Goal: Communication & Community: Answer question/provide support

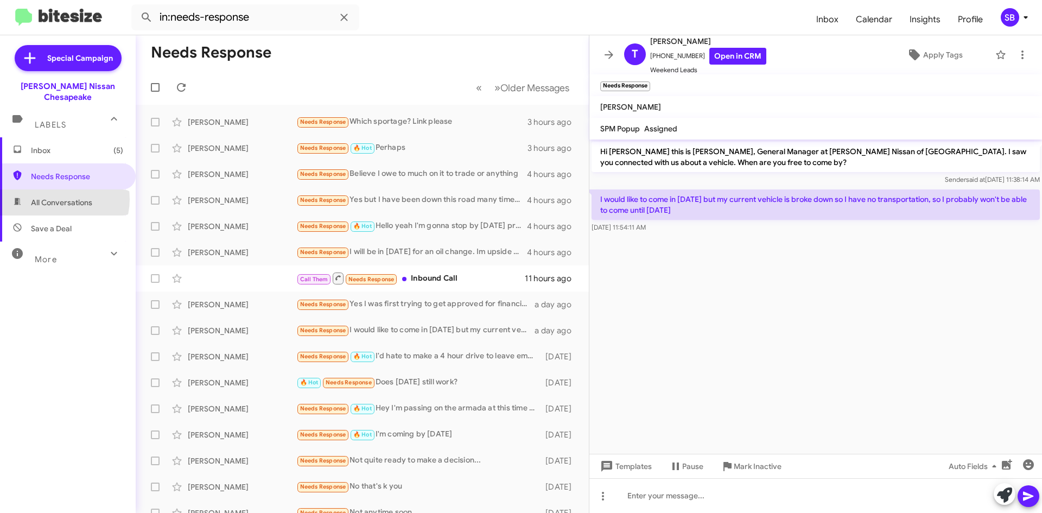
click at [59, 197] on span "All Conversations" at bounding box center [61, 202] width 61 height 11
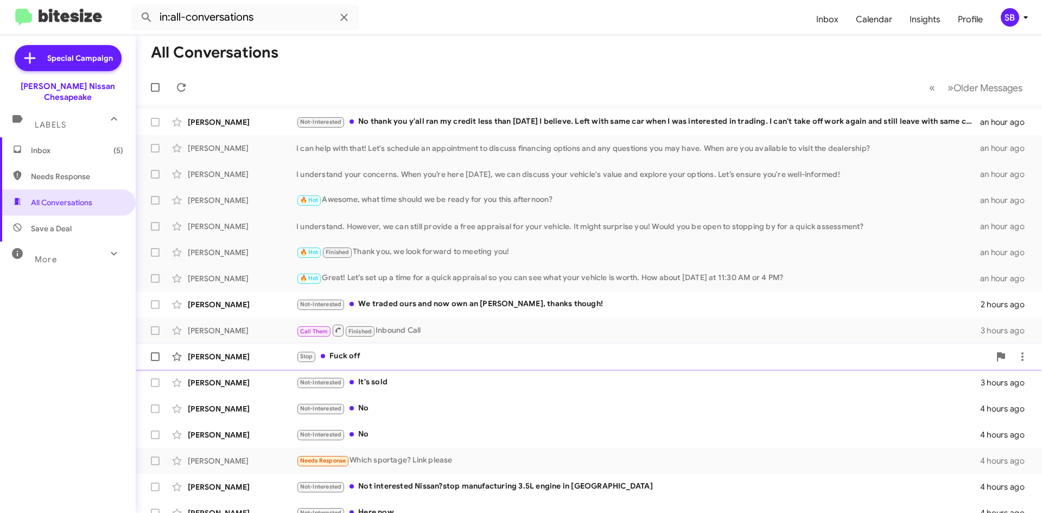
click at [448, 358] on div "Stop Fuck off" at bounding box center [643, 356] width 694 height 12
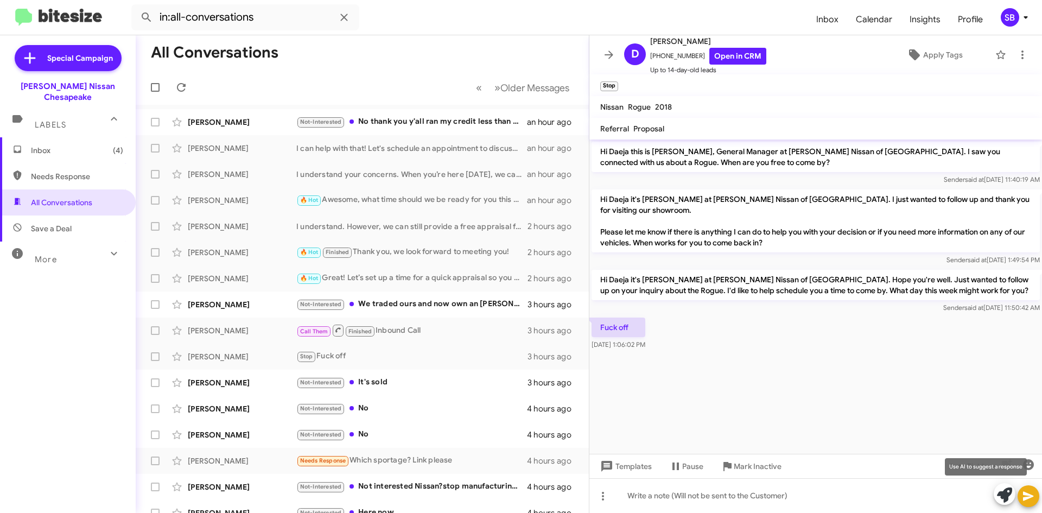
click at [1002, 495] on icon at bounding box center [1004, 494] width 15 height 15
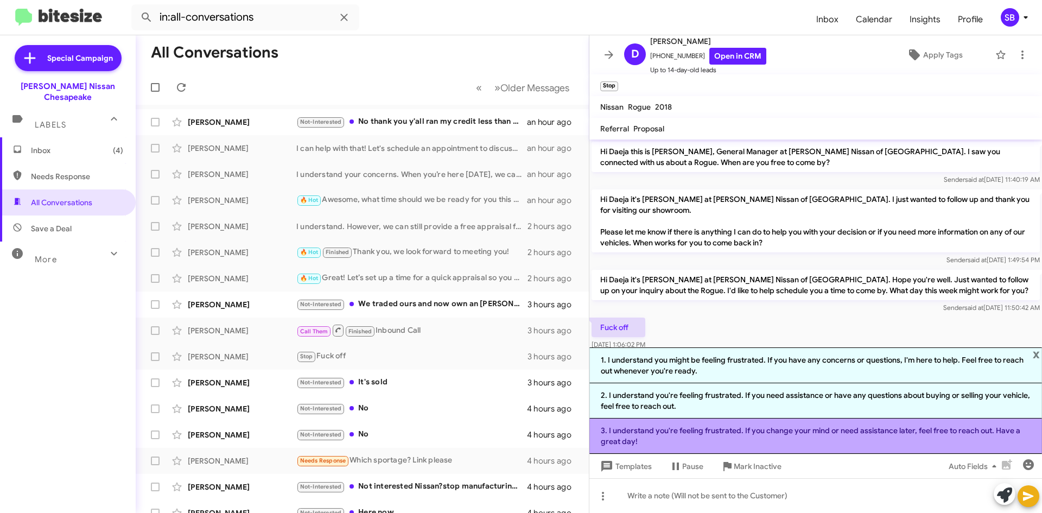
click at [794, 438] on li "3. I understand you're feeling frustrated. If you change your mind or need assi…" at bounding box center [816, 436] width 453 height 35
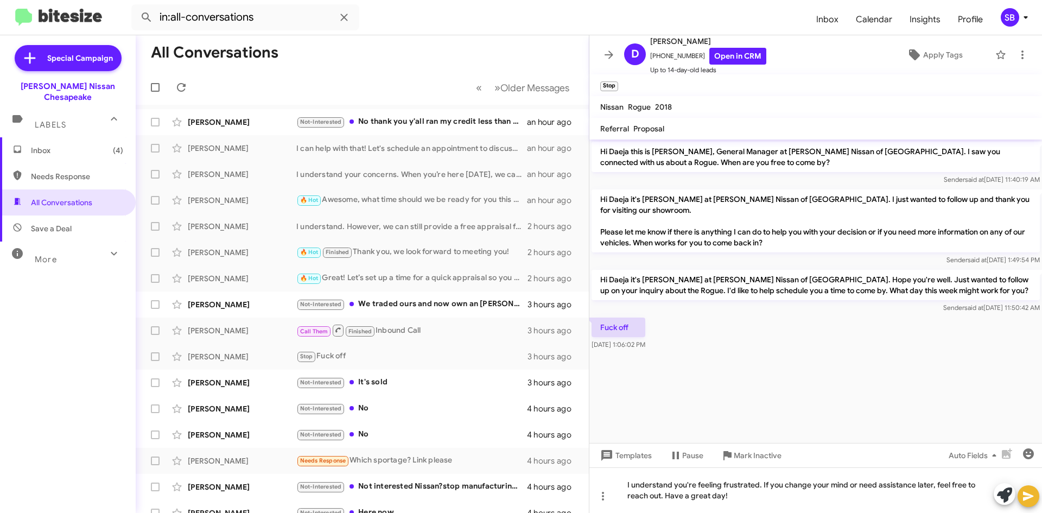
click at [1031, 502] on icon at bounding box center [1028, 496] width 13 height 13
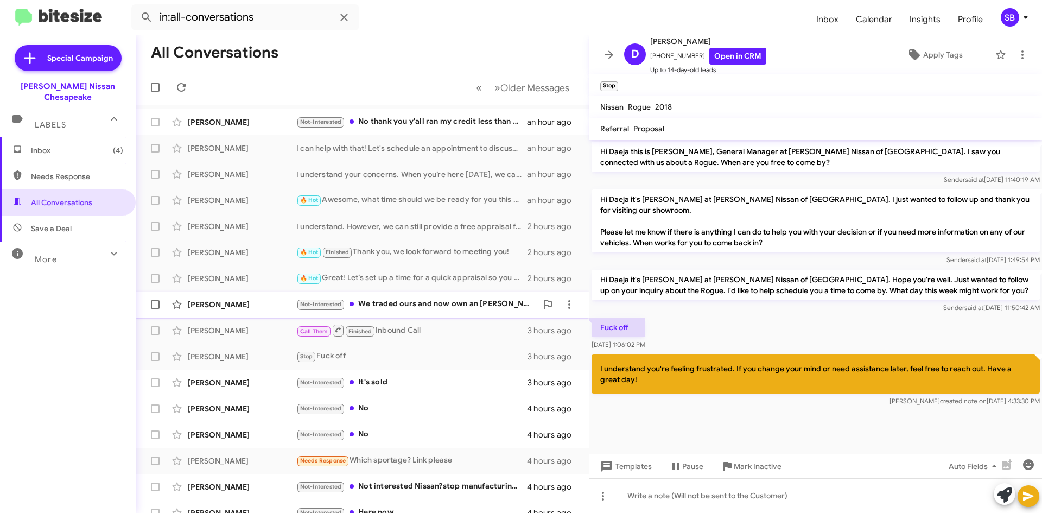
click at [439, 313] on div "[PERSON_NAME] Not-Interested We traded ours and now own an [PERSON_NAME], thank…" at bounding box center [362, 305] width 436 height 22
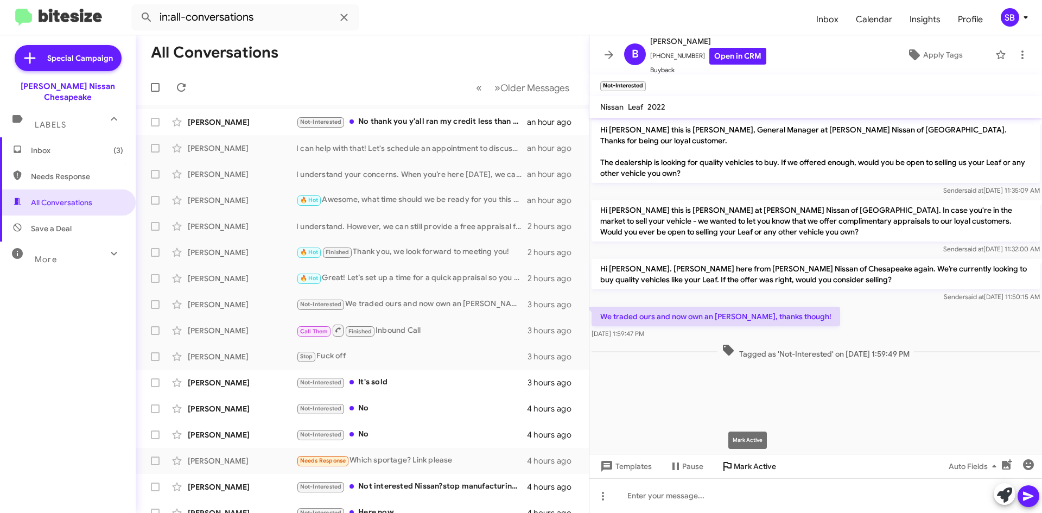
click at [756, 464] on span "Mark Active" at bounding box center [755, 467] width 42 height 20
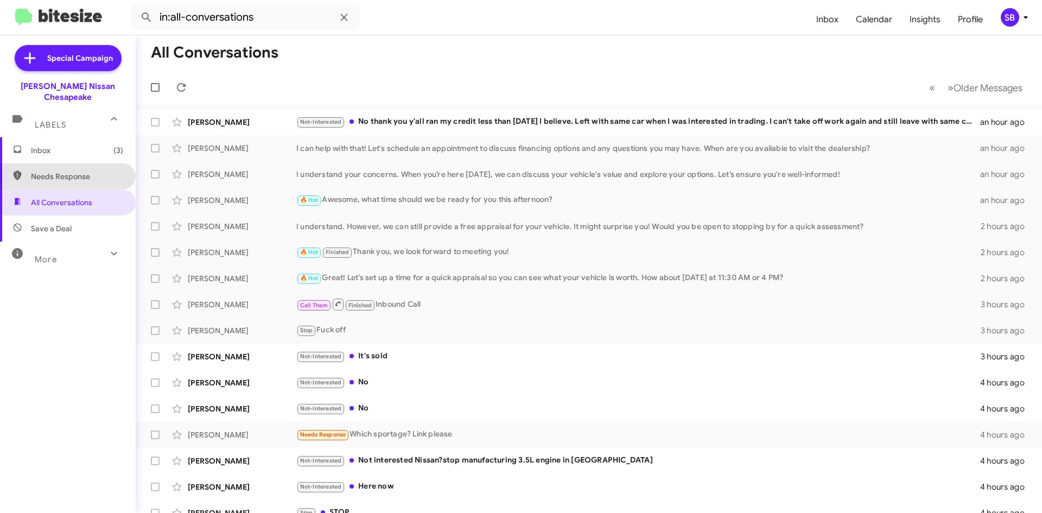
click at [74, 171] on span "Needs Response" at bounding box center [77, 176] width 92 height 11
type input "in:needs-response"
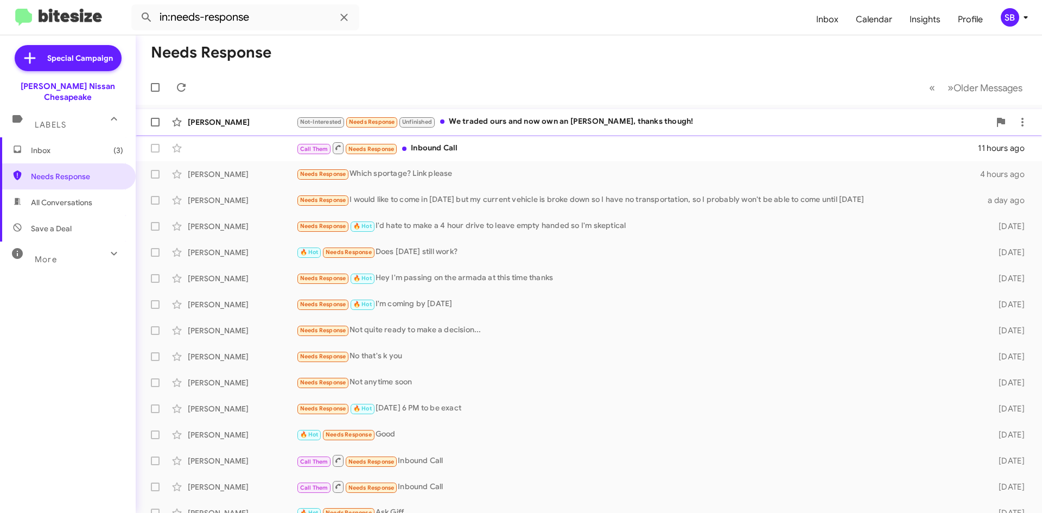
click at [527, 118] on div "Not-Interested Needs Response Unfinished We traded ours and now own an [PERSON_…" at bounding box center [643, 122] width 694 height 12
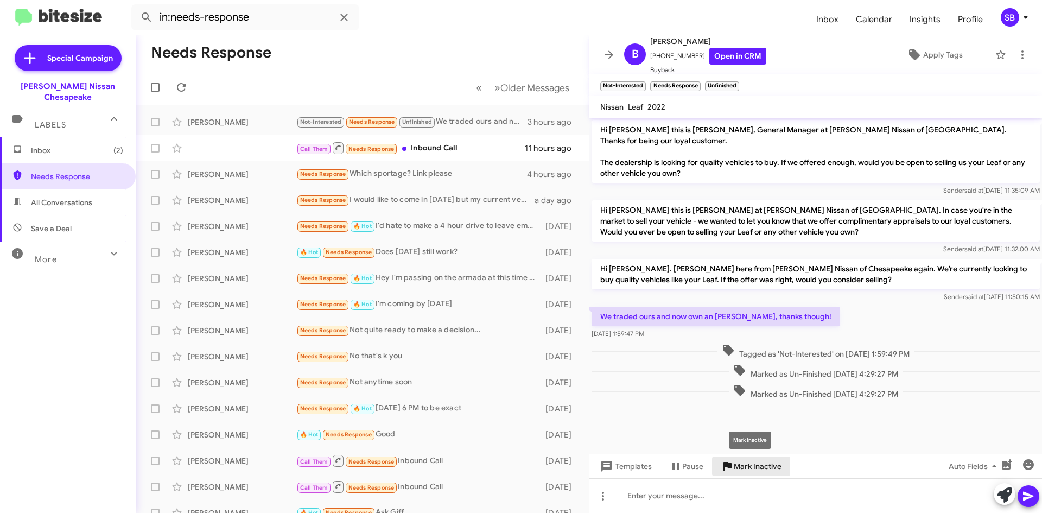
click at [770, 462] on span "Mark Inactive" at bounding box center [758, 467] width 48 height 20
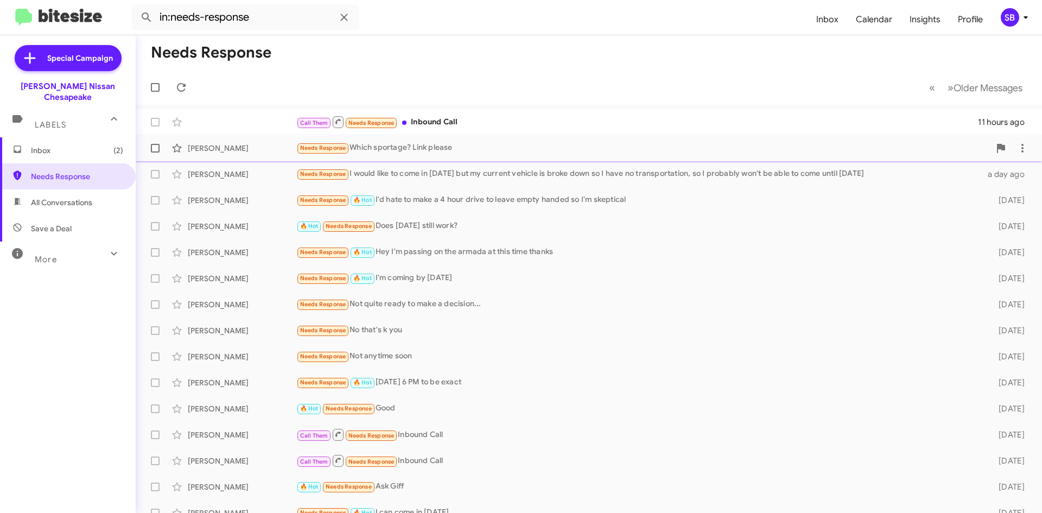
click at [467, 149] on div "Needs Response Which sportage? Link please" at bounding box center [643, 148] width 694 height 12
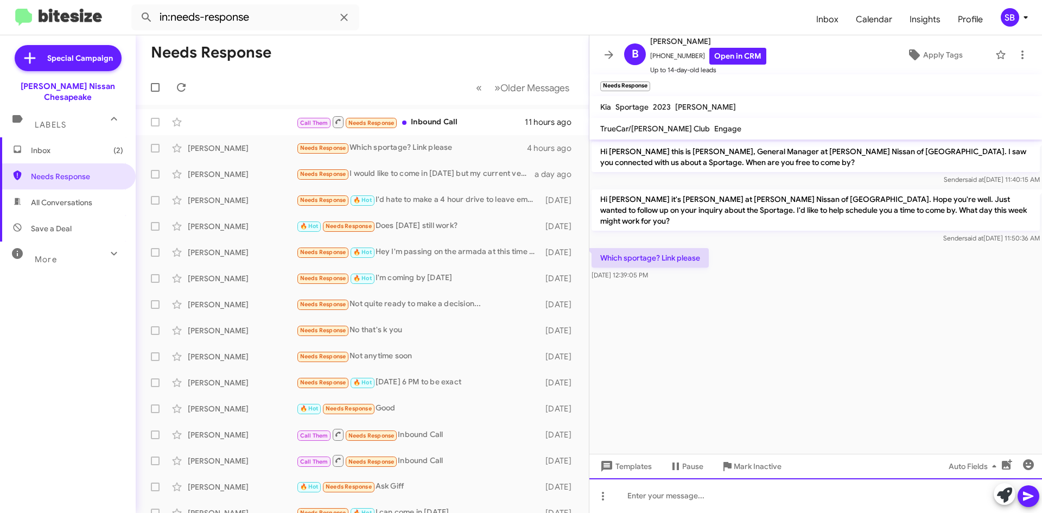
click at [663, 496] on div at bounding box center [816, 495] width 453 height 35
paste div
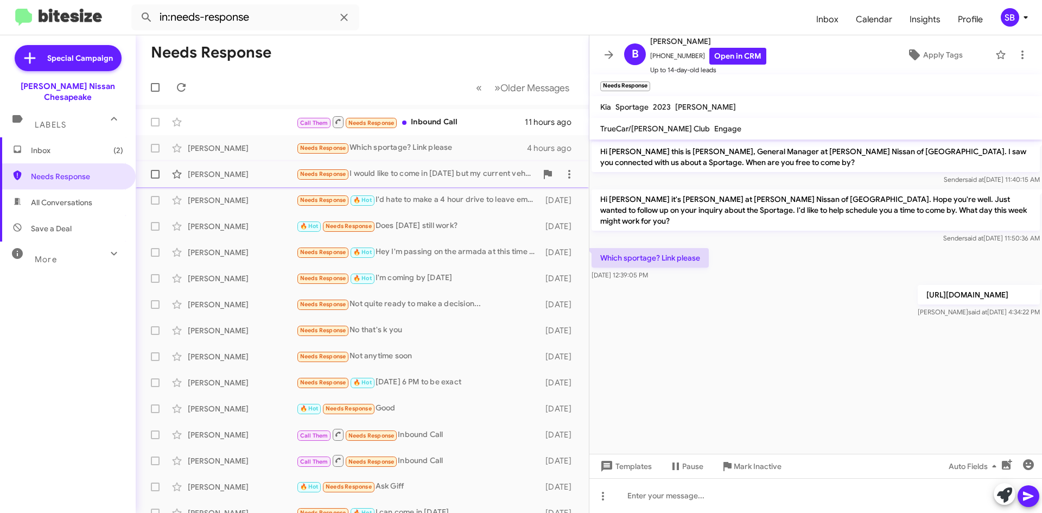
click at [431, 181] on div "[PERSON_NAME] Needs Response I would like to come in [DATE] but my current vehi…" at bounding box center [362, 174] width 436 height 22
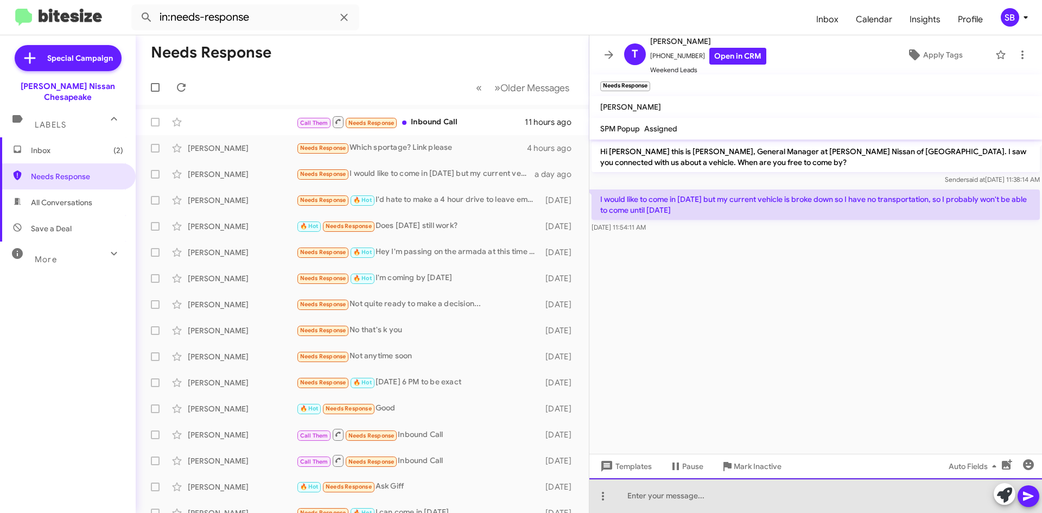
click at [654, 495] on div at bounding box center [816, 495] width 453 height 35
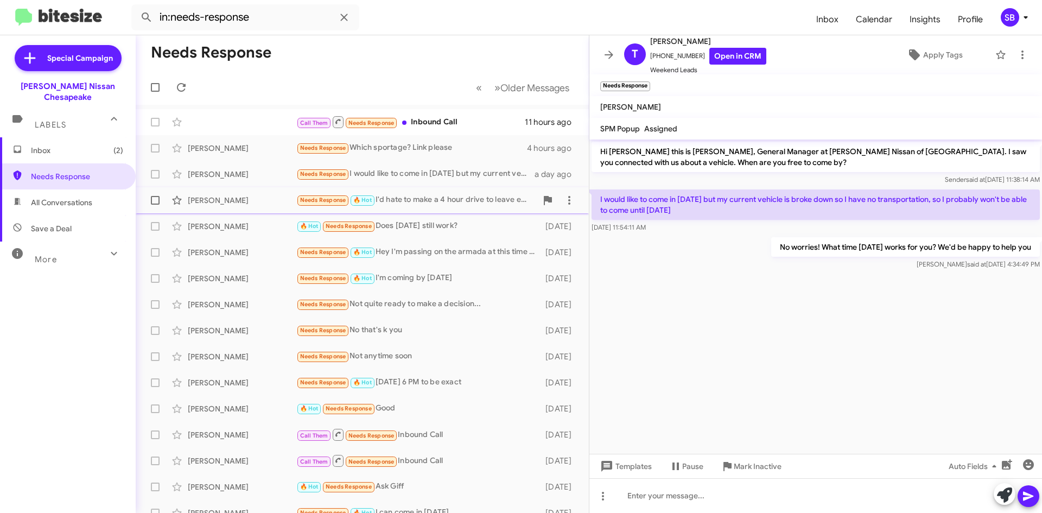
click at [426, 204] on div "Needs Response 🔥 Hot I'd hate to make a 4 hour drive to leave empty handed so I…" at bounding box center [416, 200] width 240 height 12
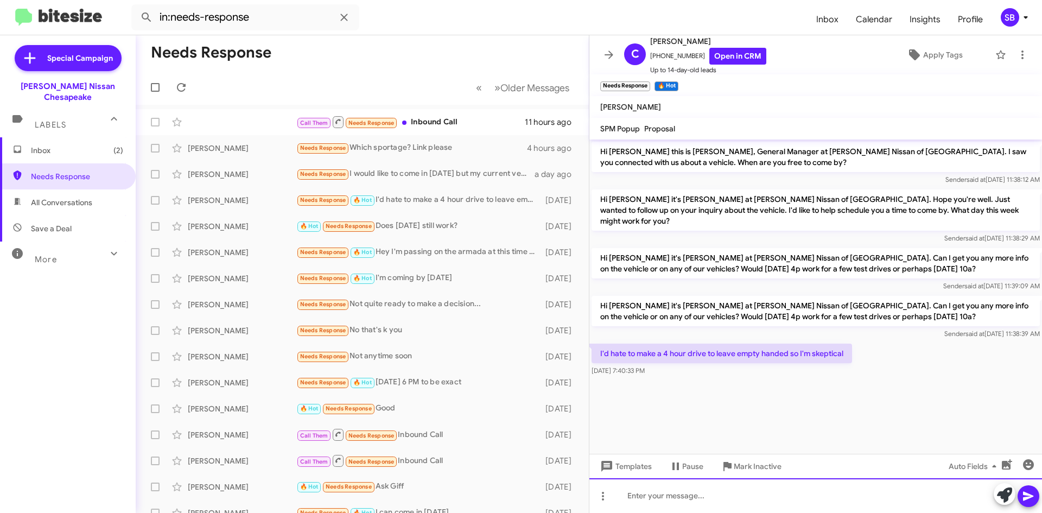
click at [707, 499] on div at bounding box center [816, 495] width 453 height 35
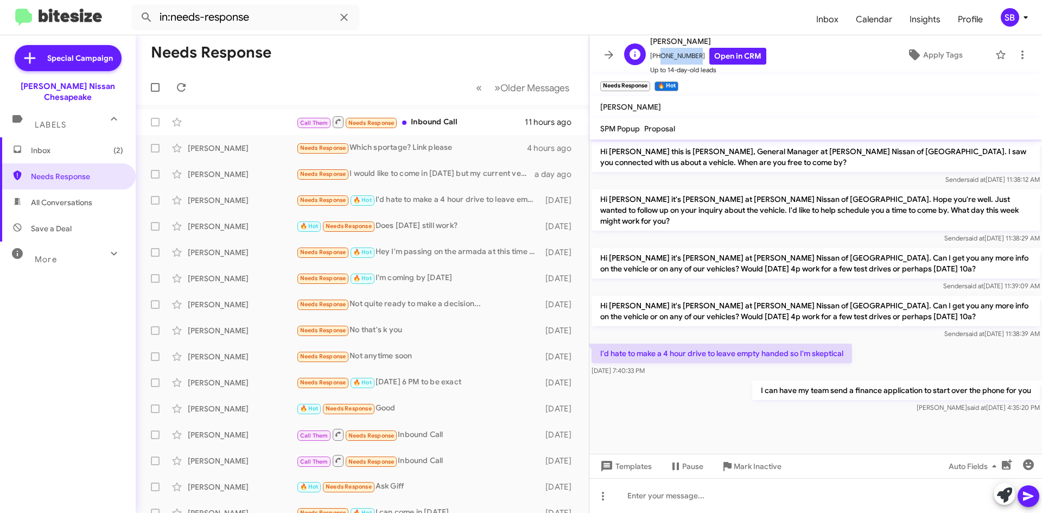
drag, startPoint x: 691, startPoint y: 57, endPoint x: 658, endPoint y: 64, distance: 33.7
click at [658, 64] on span "[PHONE_NUMBER] Open in CRM" at bounding box center [708, 56] width 116 height 17
copy span "4347740699"
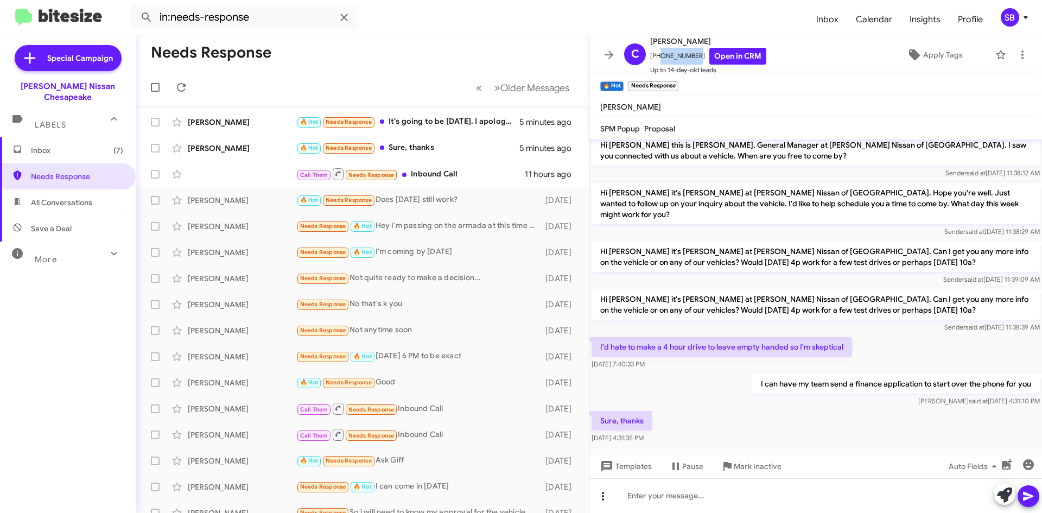
click at [606, 499] on icon at bounding box center [603, 496] width 13 height 13
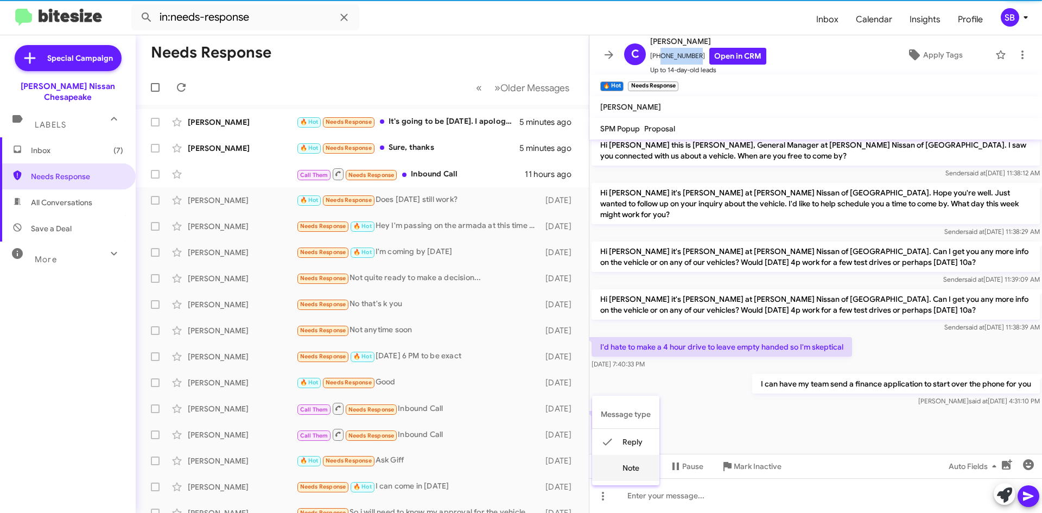
click at [641, 475] on button "note" at bounding box center [625, 468] width 67 height 26
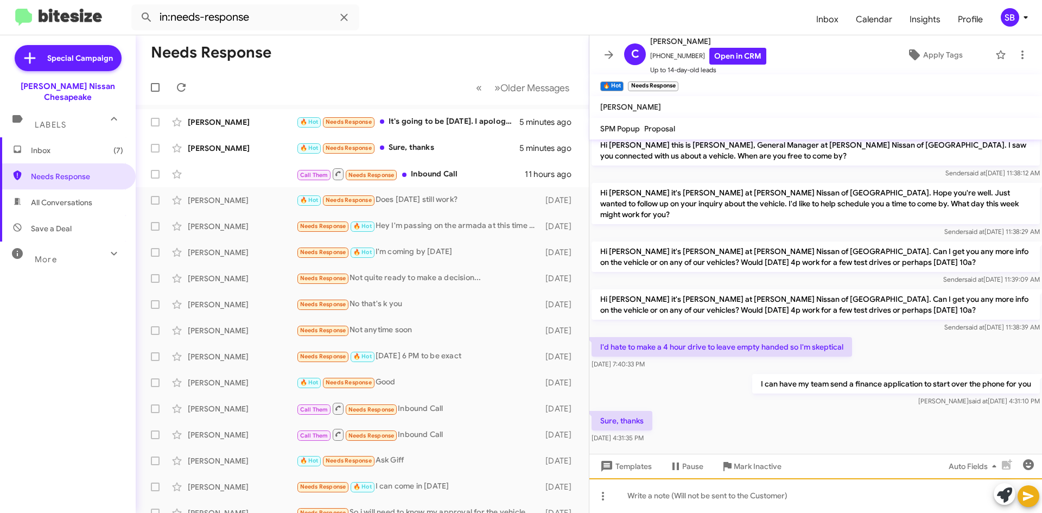
click at [678, 496] on div at bounding box center [816, 495] width 453 height 35
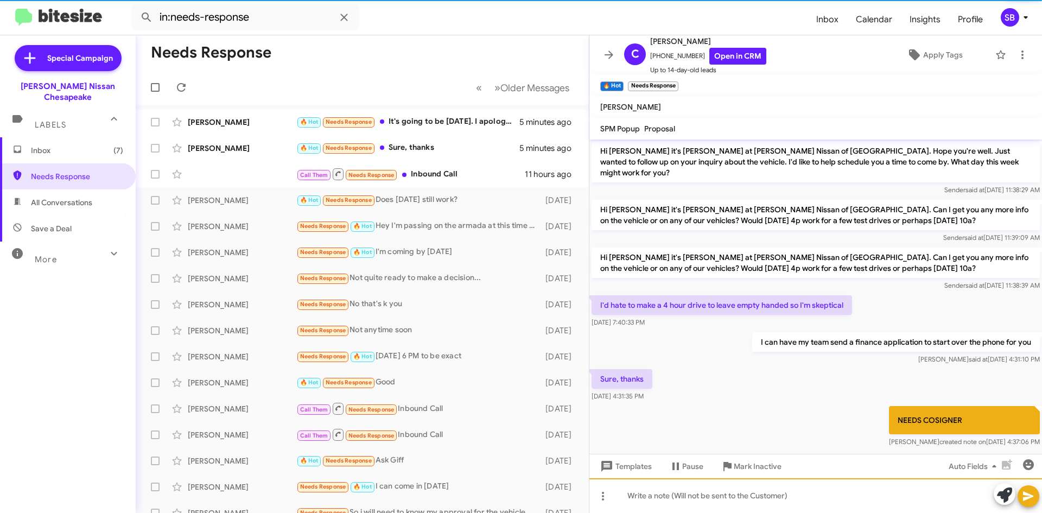
scroll to position [55, 0]
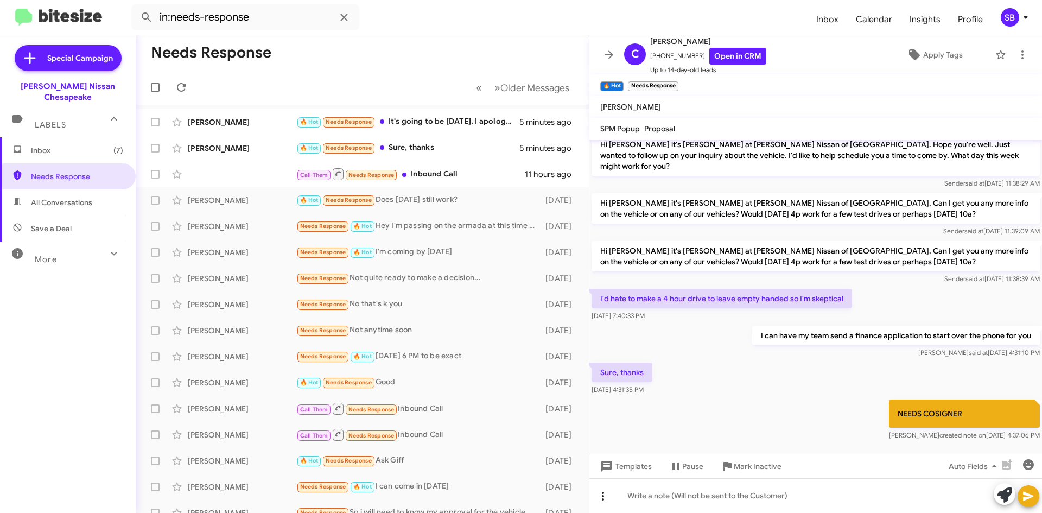
click at [602, 503] on button at bounding box center [603, 496] width 22 height 22
click at [625, 441] on button "reply" at bounding box center [625, 442] width 67 height 26
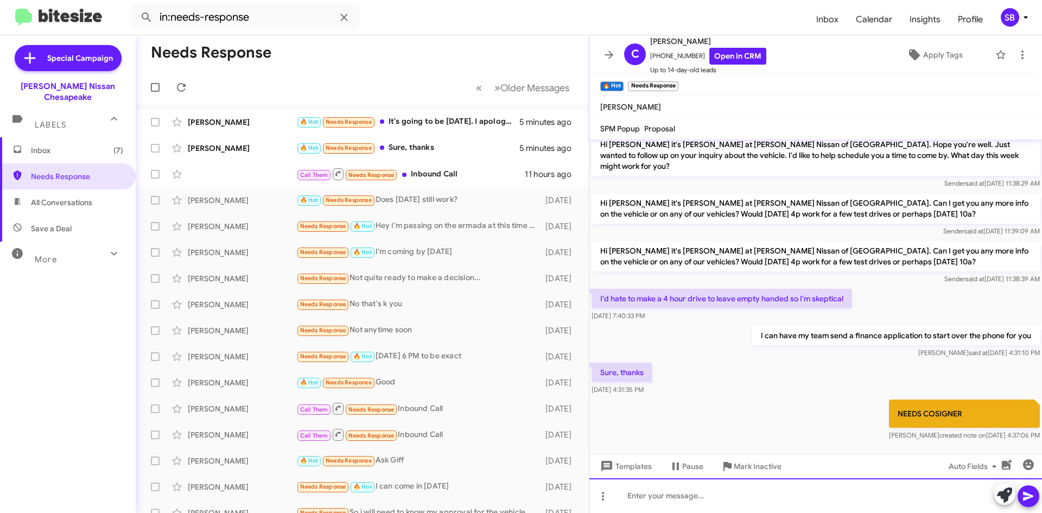
click at [687, 495] on div at bounding box center [816, 495] width 453 height 35
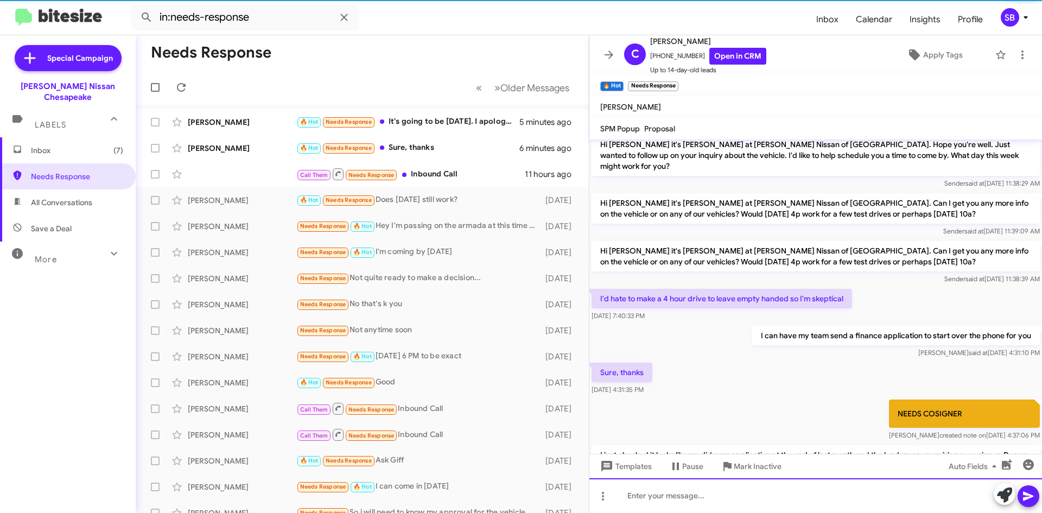
scroll to position [105, 0]
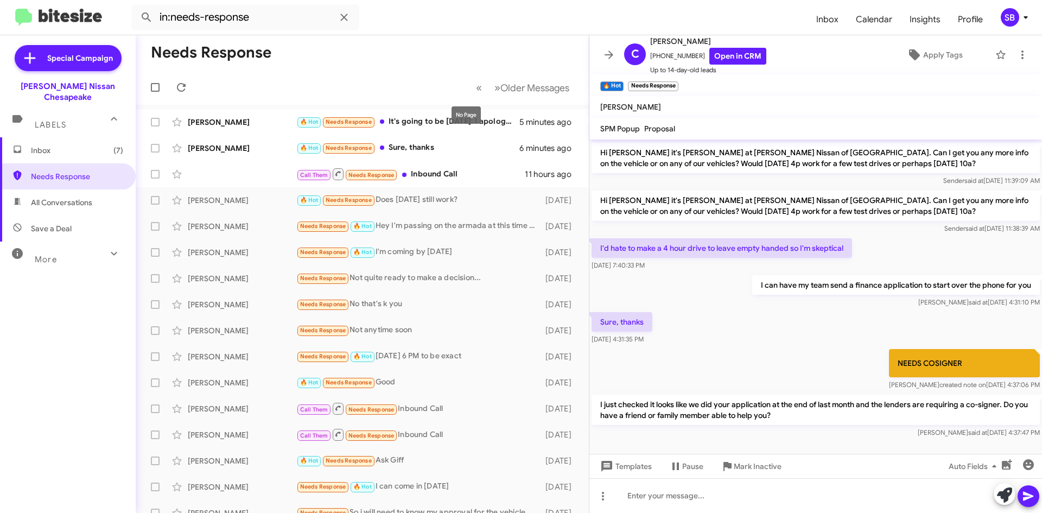
click at [447, 120] on mat-tooltip-component "No Page" at bounding box center [466, 115] width 45 height 33
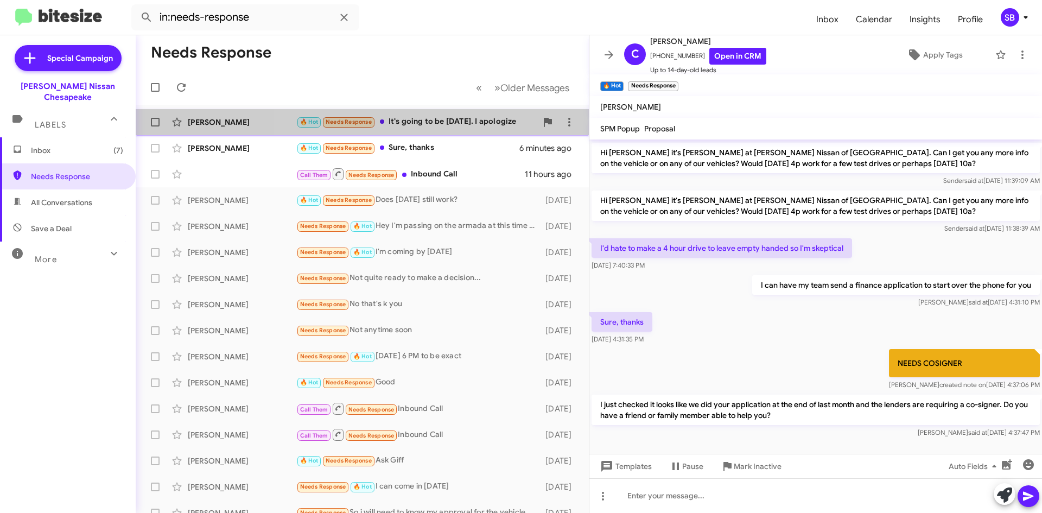
click at [436, 119] on div "🔥 Hot Needs Response It's going to be [DATE]. I apologize" at bounding box center [416, 122] width 240 height 12
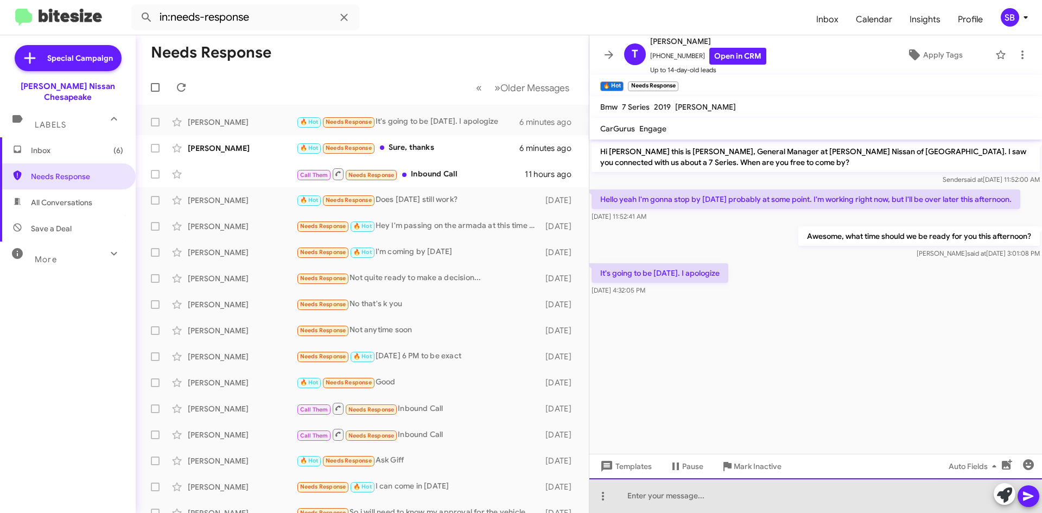
click at [714, 501] on div at bounding box center [816, 495] width 453 height 35
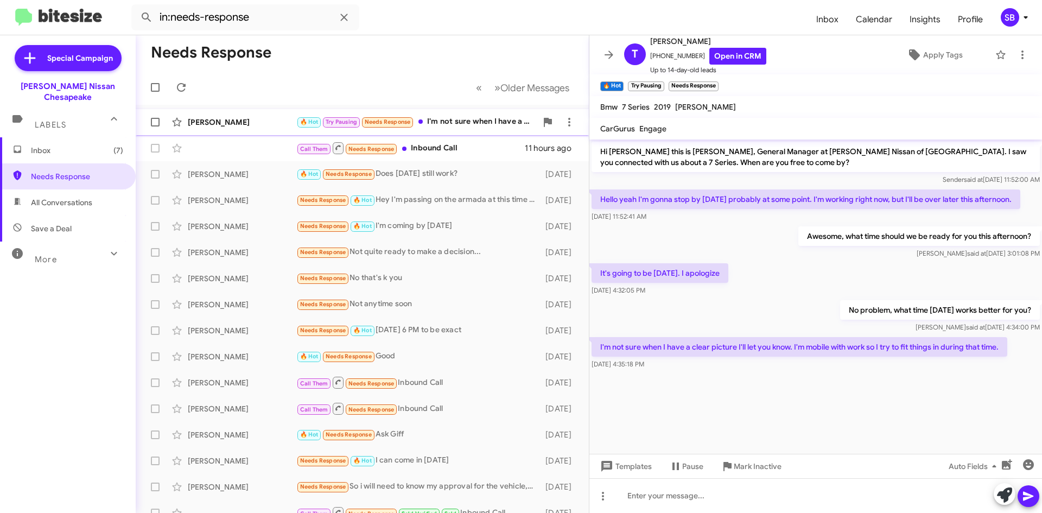
click at [462, 122] on div "🔥 Hot Try Pausing Needs Response I'm not sure when I have a clear picture I'll …" at bounding box center [416, 122] width 240 height 12
click at [424, 175] on div "🔥 Hot Needs Response Does [DATE] still work?" at bounding box center [416, 174] width 240 height 12
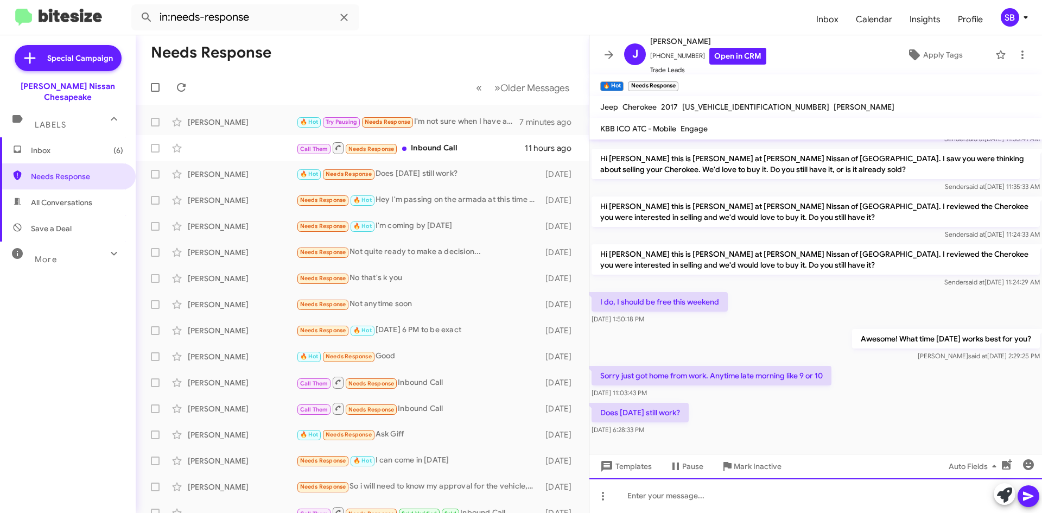
click at [721, 499] on div at bounding box center [816, 495] width 453 height 35
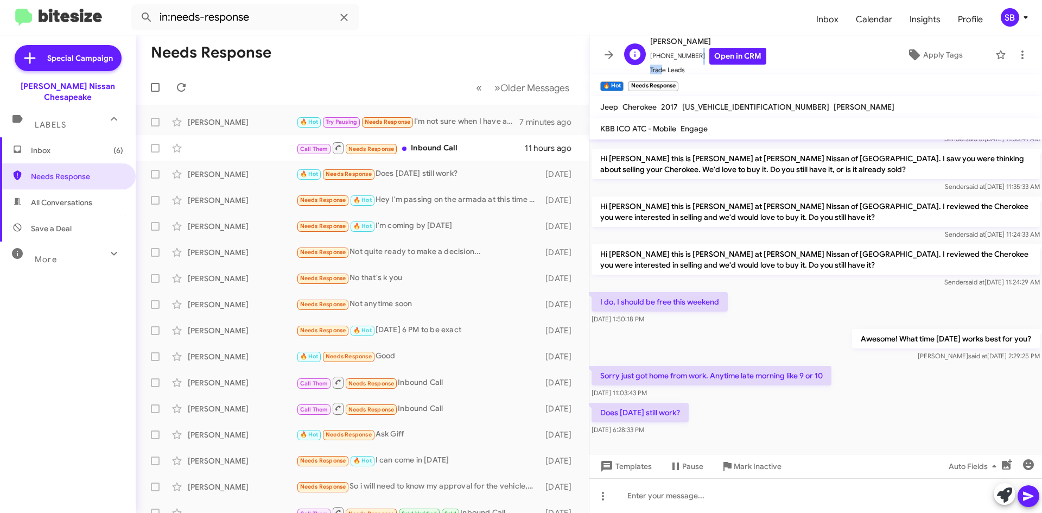
scroll to position [1, 0]
drag, startPoint x: 691, startPoint y: 56, endPoint x: 657, endPoint y: 61, distance: 34.5
click at [657, 61] on span "[PHONE_NUMBER] Open in CRM" at bounding box center [708, 55] width 116 height 17
copy span "7576988707"
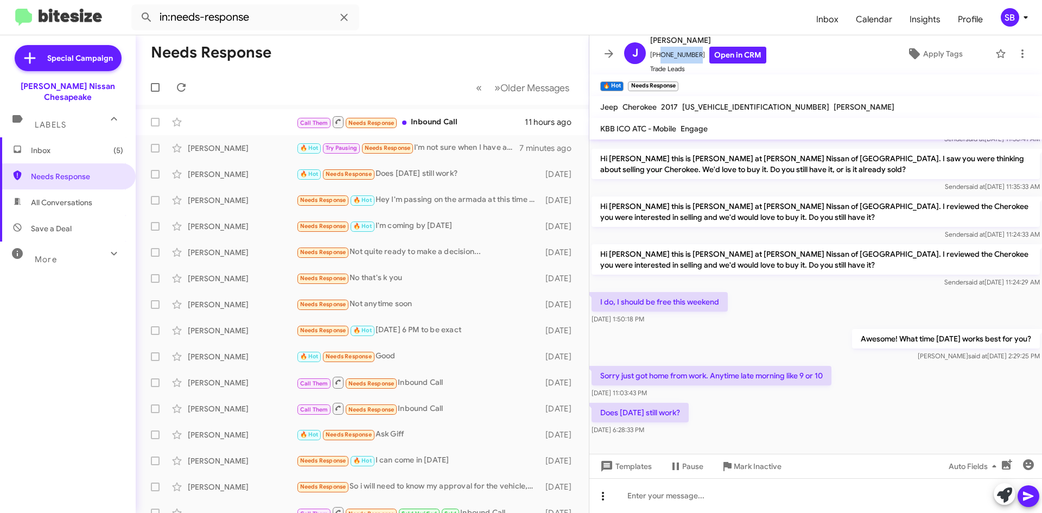
click at [601, 500] on icon at bounding box center [603, 496] width 13 height 13
click at [638, 469] on button "note" at bounding box center [625, 468] width 67 height 26
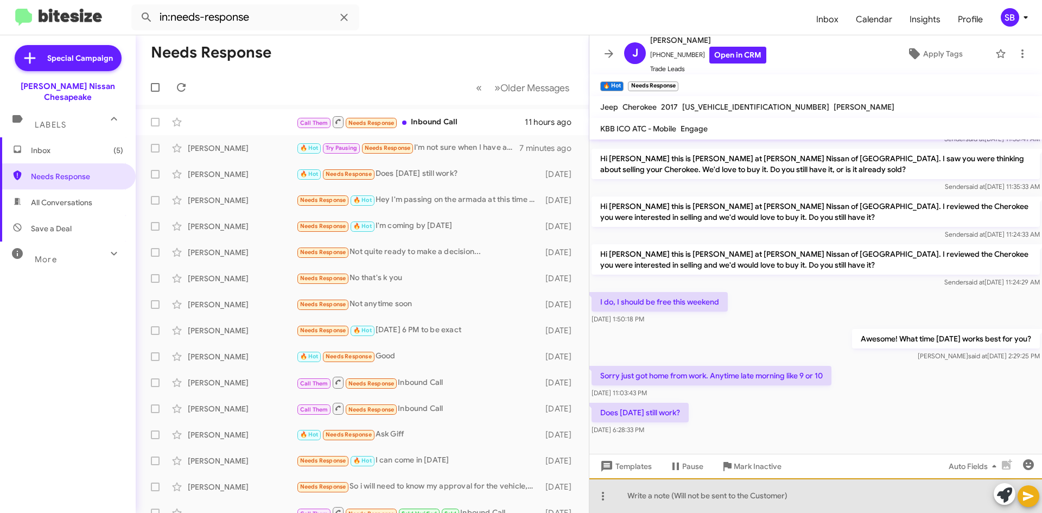
click at [653, 496] on div at bounding box center [816, 495] width 453 height 35
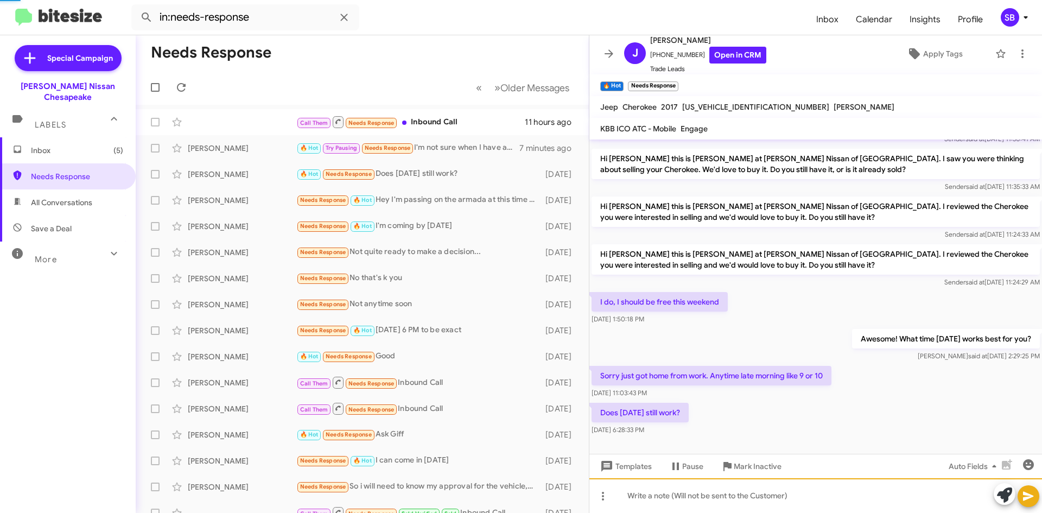
scroll to position [0, 0]
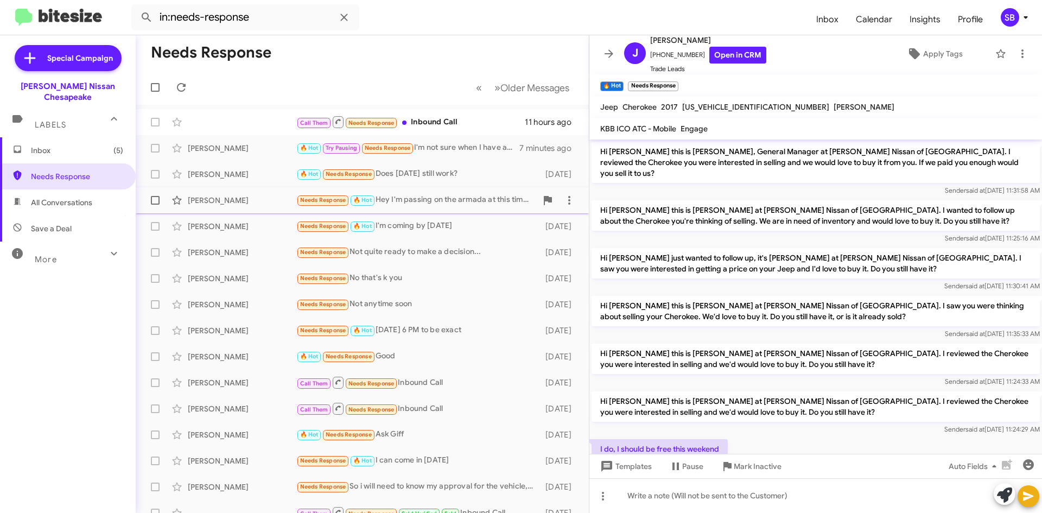
click at [466, 200] on div "Needs Response 🔥 Hot Hey I'm passing on the armada at this time thanks" at bounding box center [416, 200] width 240 height 12
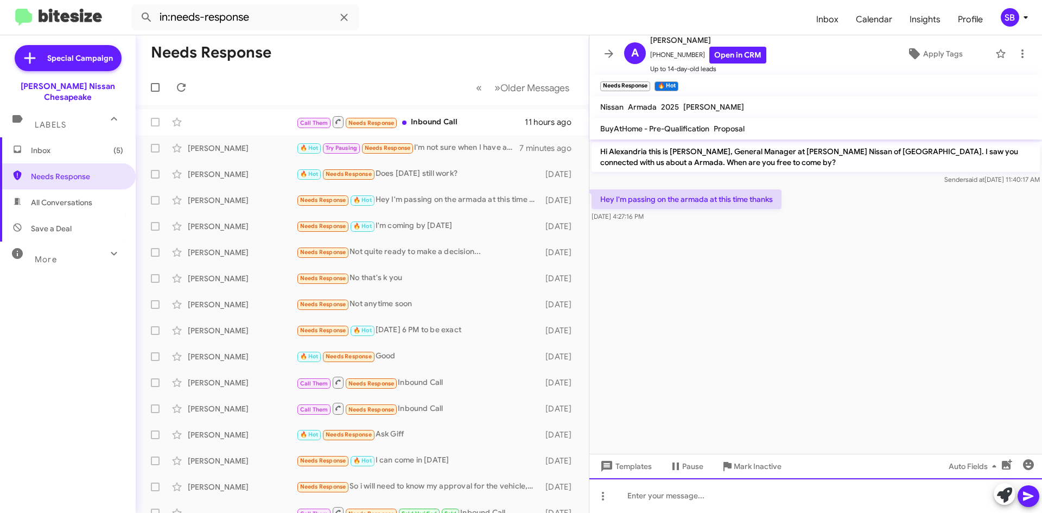
click at [685, 489] on div at bounding box center [816, 495] width 453 height 35
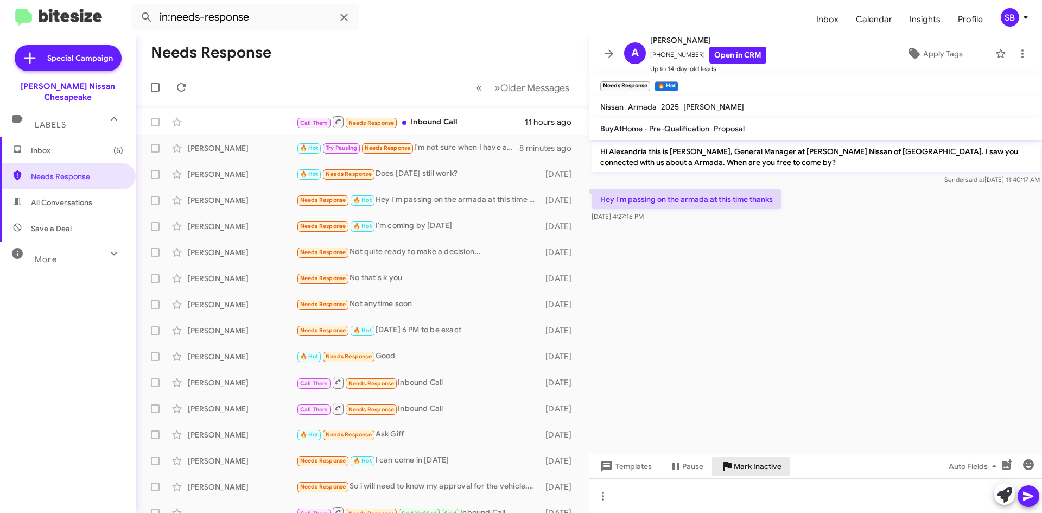
click at [747, 462] on span "Mark Inactive" at bounding box center [758, 467] width 48 height 20
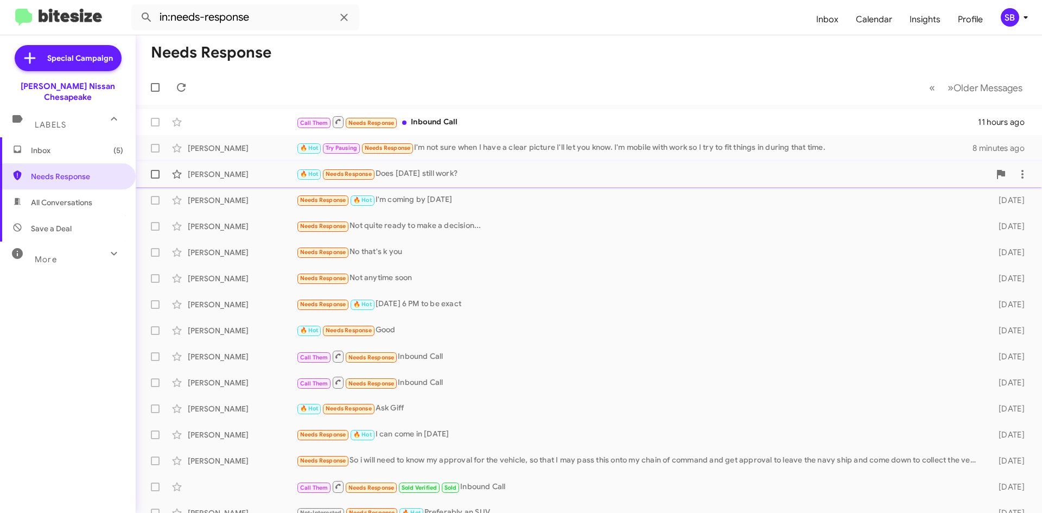
click at [437, 175] on div "🔥 Hot Needs Response Does [DATE] still work?" at bounding box center [643, 174] width 694 height 12
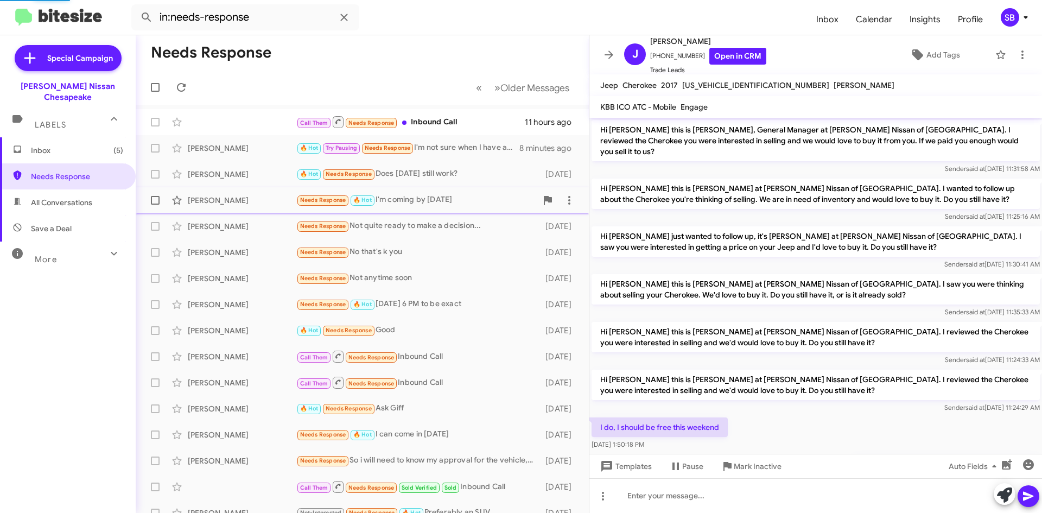
scroll to position [174, 0]
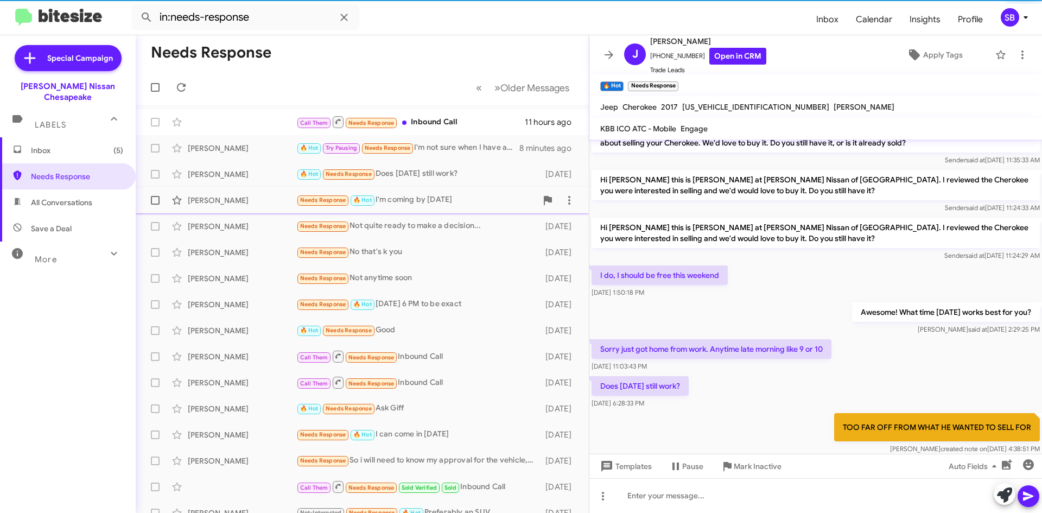
click at [431, 205] on div "Needs Response 🔥 Hot I'm coming by [DATE]" at bounding box center [416, 200] width 240 height 12
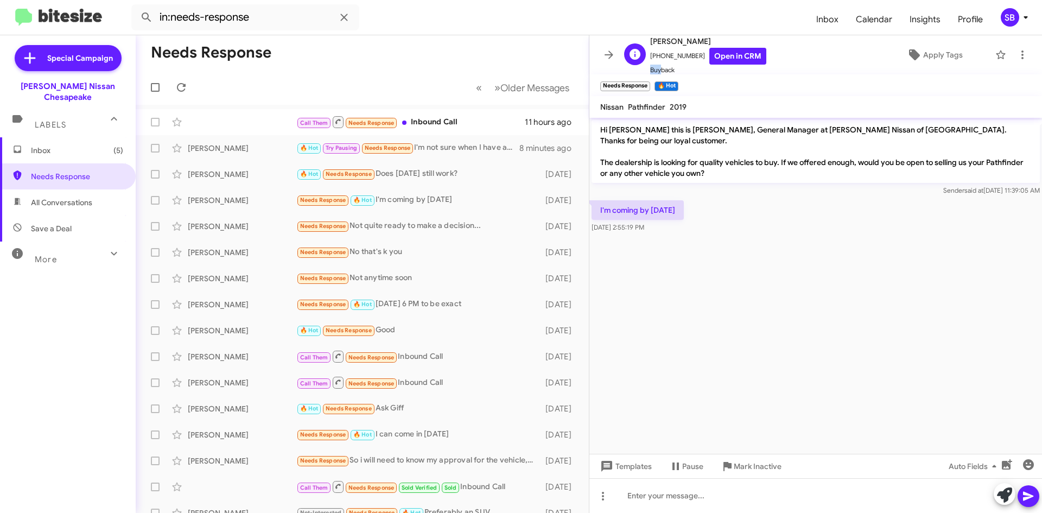
scroll to position [1, 0]
drag, startPoint x: 693, startPoint y: 55, endPoint x: 657, endPoint y: 61, distance: 35.7
click at [657, 61] on span "[PHONE_NUMBER] Open in CRM" at bounding box center [708, 55] width 116 height 17
copy span "7577243737"
